Goal: Task Accomplishment & Management: Use online tool/utility

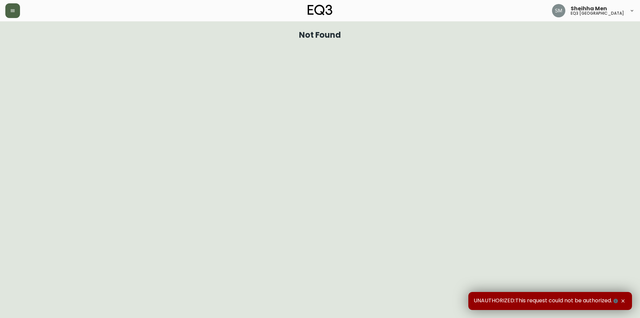
click at [13, 5] on button "button" at bounding box center [12, 10] width 15 height 15
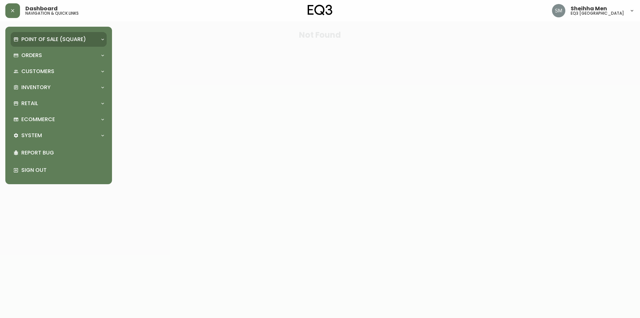
click at [85, 39] on p "Point of Sale (Square)" at bounding box center [53, 39] width 65 height 7
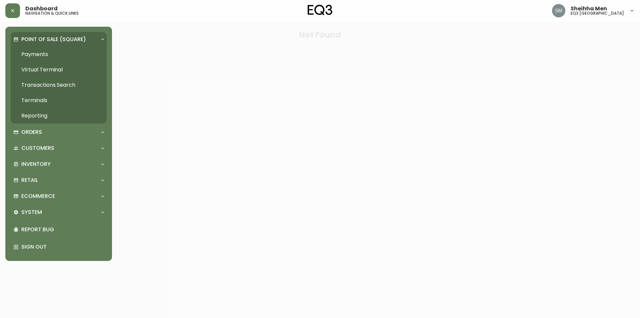
click at [76, 54] on link "Payments" at bounding box center [59, 54] width 96 height 15
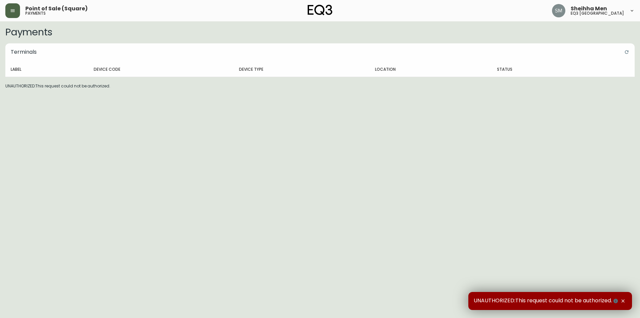
click at [14, 11] on icon "button" at bounding box center [12, 10] width 5 height 5
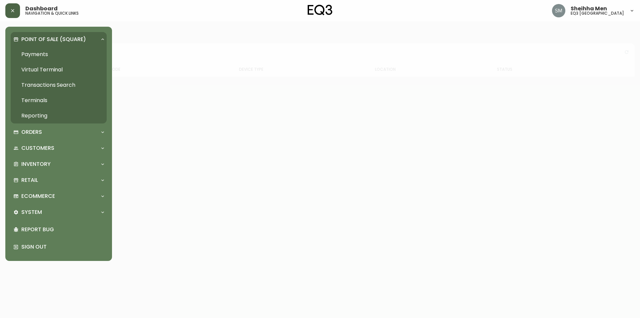
click at [43, 34] on div "Point of Sale (Square)" at bounding box center [59, 39] width 96 height 15
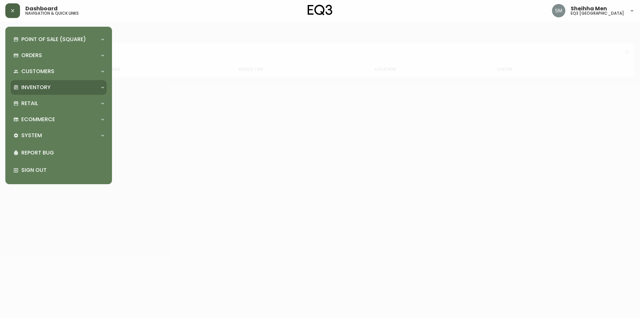
click at [85, 88] on div "Inventory" at bounding box center [55, 87] width 84 height 7
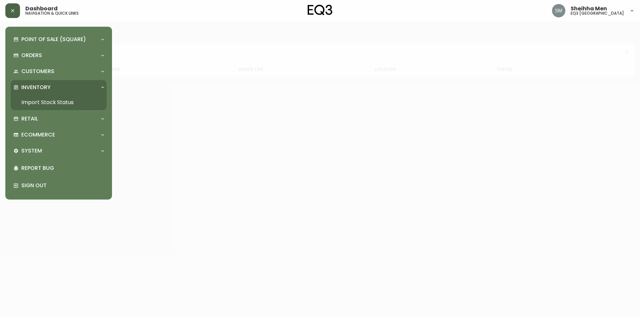
click at [83, 99] on link "Import Stock Status" at bounding box center [59, 102] width 96 height 15
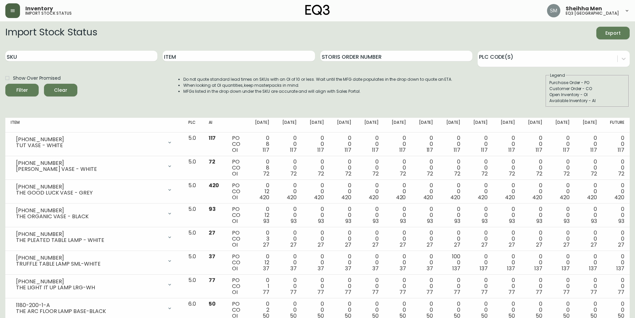
click at [130, 48] on div "SKU" at bounding box center [81, 56] width 152 height 22
click at [133, 57] on input "SKU" at bounding box center [81, 56] width 152 height 11
paste input "[PHONE_NUMBER]"
type input "[PHONE_NUMBER]"
click at [24, 87] on div "Filter" at bounding box center [22, 90] width 12 height 8
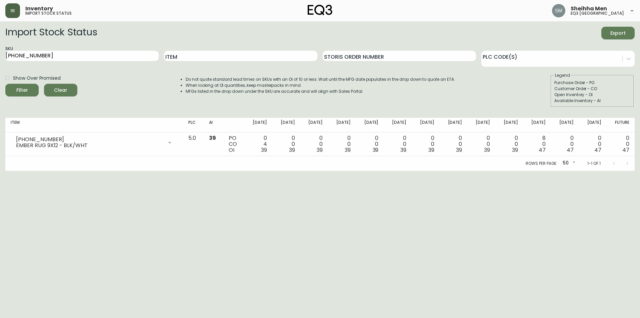
click at [43, 171] on html "Inventory import stock status Sheihha Men eq3 [GEOGRAPHIC_DATA] Import Stock St…" at bounding box center [320, 85] width 640 height 171
drag, startPoint x: 611, startPoint y: 234, endPoint x: 595, endPoint y: 215, distance: 25.0
click at [610, 171] on html "Inventory import stock status Sheihha Men eq3 [GEOGRAPHIC_DATA] Import Stock St…" at bounding box center [320, 85] width 640 height 171
